Goal: Information Seeking & Learning: Learn about a topic

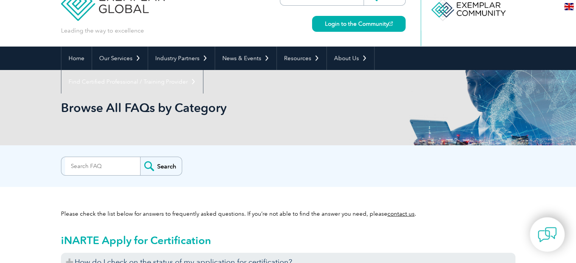
scroll to position [38, 0]
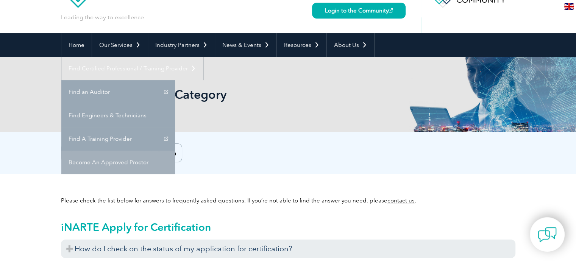
click at [175, 151] on link "Become An Approved Proctor" at bounding box center [118, 162] width 114 height 23
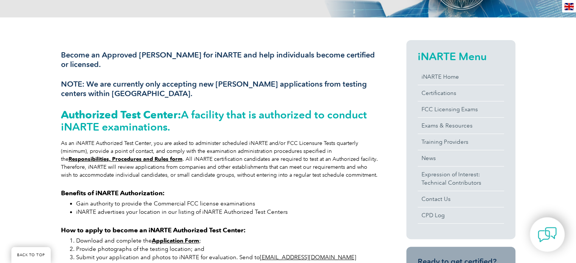
scroll to position [151, 0]
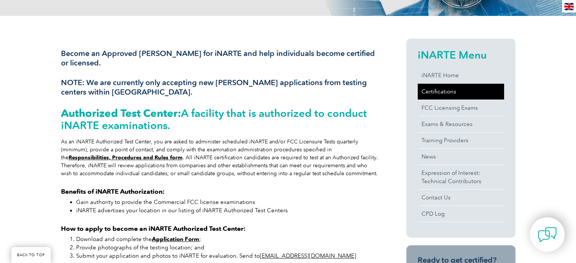
click at [448, 93] on link "Certifications" at bounding box center [460, 92] width 86 height 16
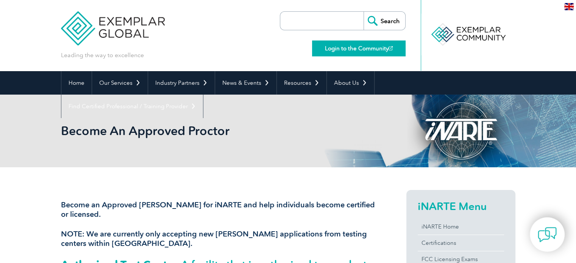
click at [352, 50] on link "Login to the Community" at bounding box center [358, 48] width 93 height 16
